Goal: Transaction & Acquisition: Purchase product/service

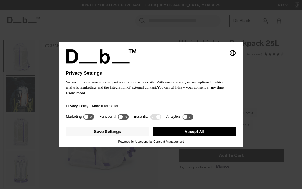
click at [224, 133] on button "Accept All" at bounding box center [194, 131] width 83 height 9
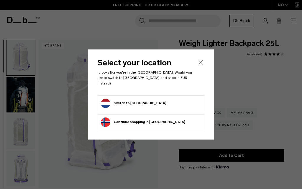
click at [111, 99] on button "Switch to Netherlands" at bounding box center [133, 103] width 65 height 9
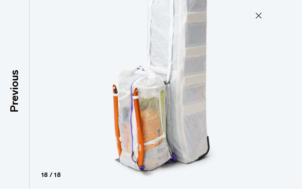
click at [211, 120] on img at bounding box center [150, 94] width 265 height 189
click at [265, 16] on button "Close" at bounding box center [258, 15] width 19 height 12
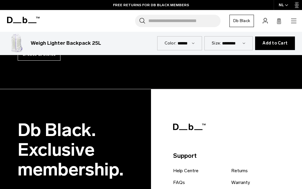
scroll to position [1535, 0]
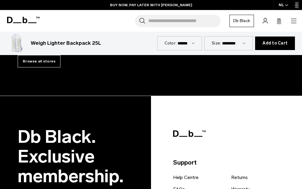
click at [233, 45] on select "**********" at bounding box center [233, 43] width 23 height 5
select select "**********"
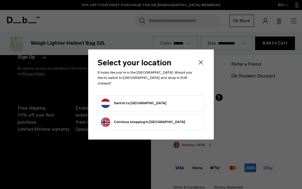
click at [107, 100] on button "Switch to [GEOGRAPHIC_DATA]" at bounding box center [133, 103] width 65 height 9
click at [106, 99] on button "Switch to [GEOGRAPHIC_DATA]" at bounding box center [133, 103] width 65 height 9
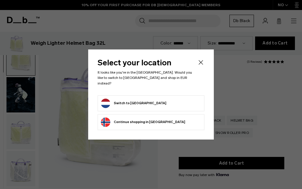
scroll to position [1454, 0]
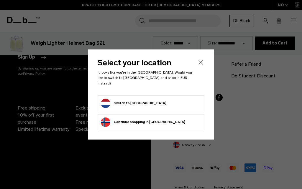
click at [116, 102] on button "Switch to [GEOGRAPHIC_DATA]" at bounding box center [133, 103] width 65 height 9
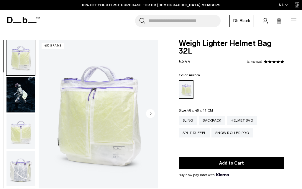
click at [17, 62] on img "button" at bounding box center [20, 57] width 29 height 35
click at [14, 97] on img "button" at bounding box center [20, 94] width 29 height 35
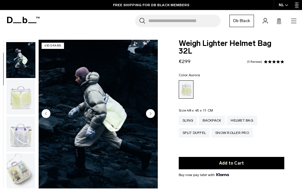
scroll to position [37, 0]
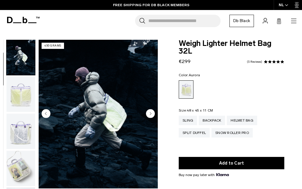
click at [17, 129] on img "button" at bounding box center [20, 131] width 29 height 35
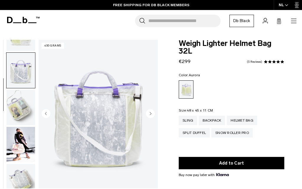
scroll to position [112, 0]
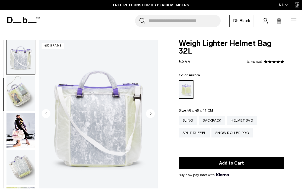
click at [11, 131] on img "button" at bounding box center [20, 130] width 29 height 35
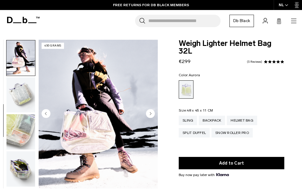
scroll to position [187, 0]
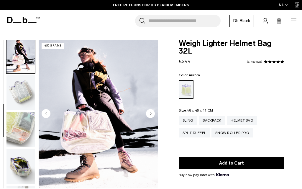
click at [17, 128] on img "button" at bounding box center [20, 129] width 29 height 35
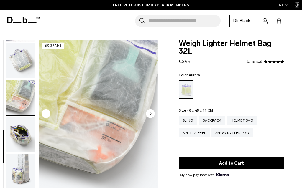
scroll to position [225, 0]
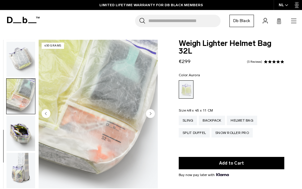
click at [21, 158] on img "button" at bounding box center [20, 170] width 29 height 35
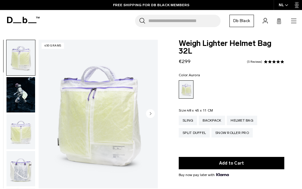
click at [277, 22] on icon at bounding box center [279, 21] width 4 height 4
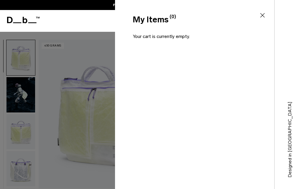
click at [55, 101] on div at bounding box center [151, 94] width 302 height 189
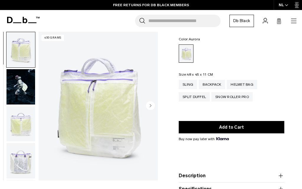
scroll to position [36, 0]
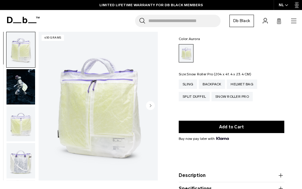
click at [235, 98] on div "Snow Roller Pro" at bounding box center [231, 96] width 41 height 9
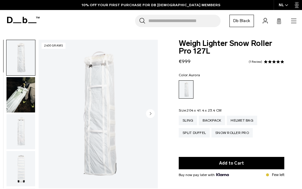
click at [13, 97] on img "button" at bounding box center [20, 94] width 29 height 35
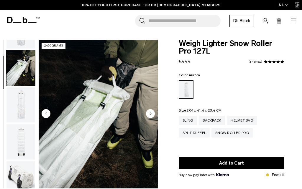
scroll to position [37, 0]
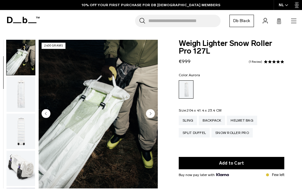
click at [13, 125] on img "button" at bounding box center [20, 131] width 29 height 35
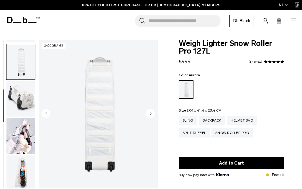
scroll to position [112, 0]
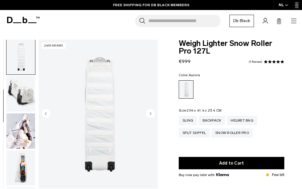
click at [14, 105] on img "button" at bounding box center [20, 93] width 29 height 35
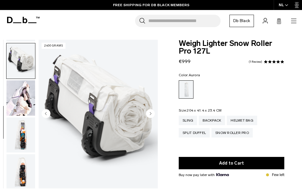
scroll to position [149, 0]
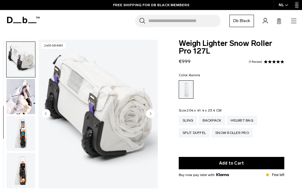
click at [16, 130] on img "button" at bounding box center [20, 133] width 29 height 35
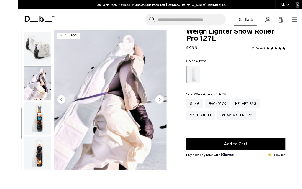
scroll to position [19, 0]
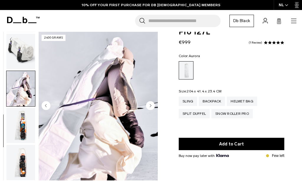
click at [10, 52] on img "button" at bounding box center [20, 51] width 29 height 35
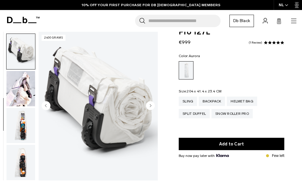
click at [12, 86] on img "button" at bounding box center [20, 88] width 29 height 35
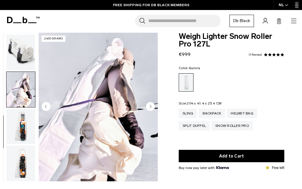
scroll to position [0, 0]
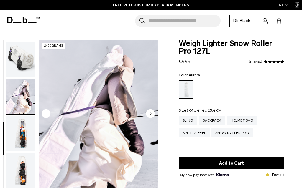
click at [16, 126] on img "button" at bounding box center [20, 133] width 29 height 35
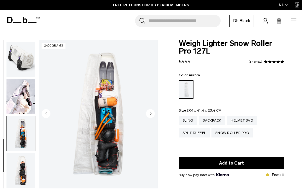
click at [19, 159] on img "button" at bounding box center [20, 170] width 29 height 35
